Goal: Transaction & Acquisition: Purchase product/service

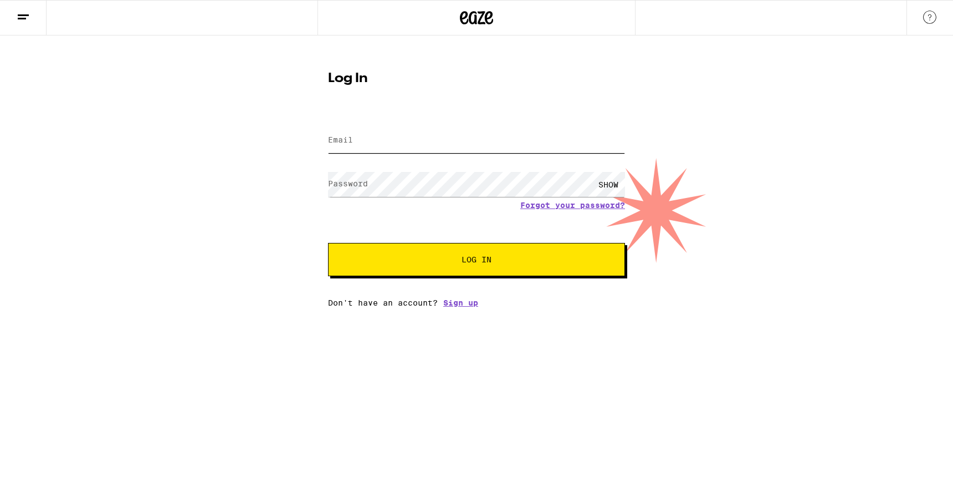
click at [368, 143] on input "Email" at bounding box center [476, 140] width 297 height 25
type input "[EMAIL_ADDRESS][DOMAIN_NAME]"
click at [328, 243] on button "Log In" at bounding box center [476, 259] width 297 height 33
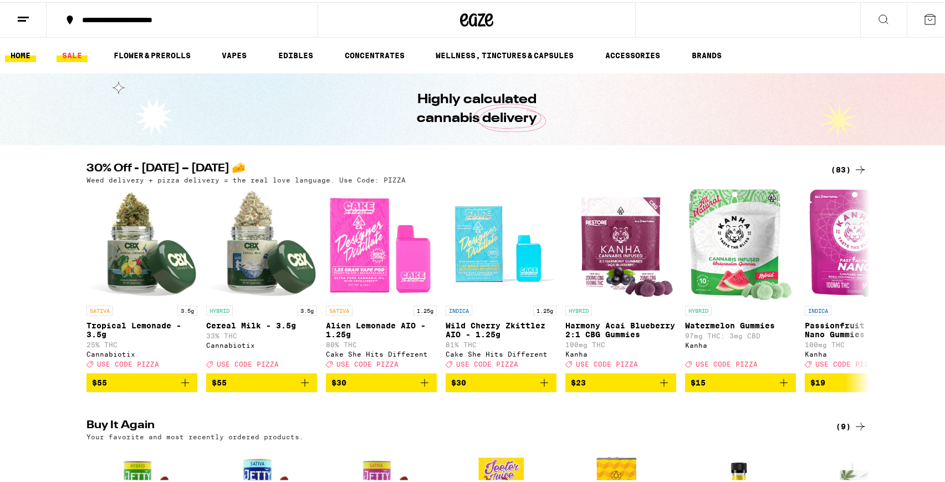
click at [68, 55] on link "SALE" at bounding box center [72, 53] width 31 height 13
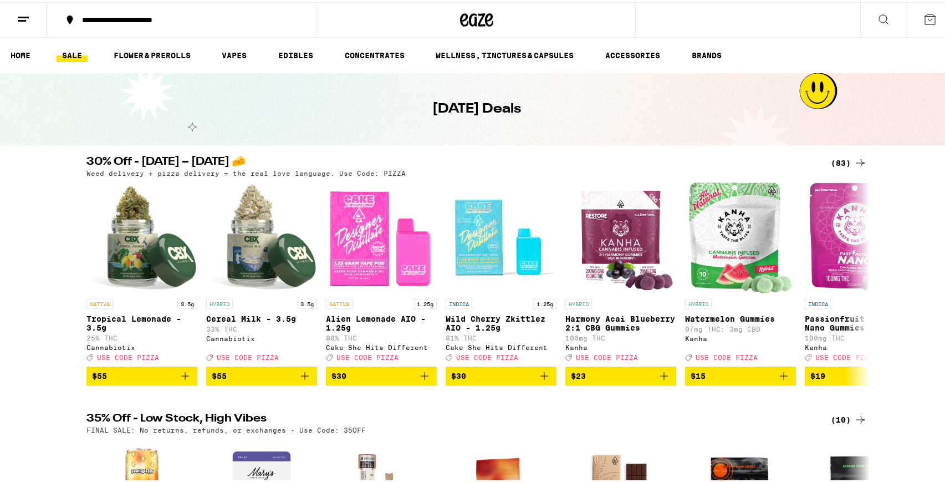
click at [842, 157] on div "(83)" at bounding box center [849, 160] width 36 height 13
